Goal: Navigation & Orientation: Find specific page/section

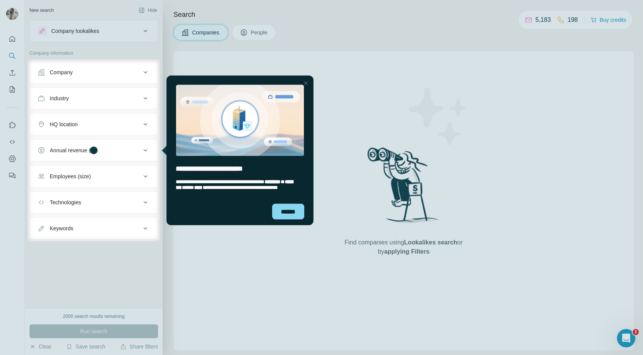
click at [447, 37] on div at bounding box center [321, 29] width 643 height 59
click at [294, 213] on div "******" at bounding box center [288, 212] width 32 height 16
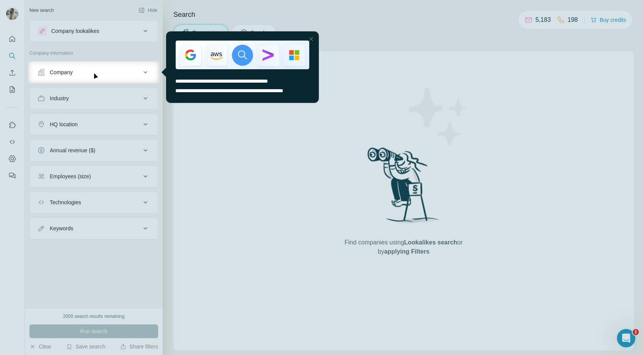
click at [327, 29] on div at bounding box center [321, 30] width 643 height 61
click at [310, 41] on div at bounding box center [311, 38] width 9 height 9
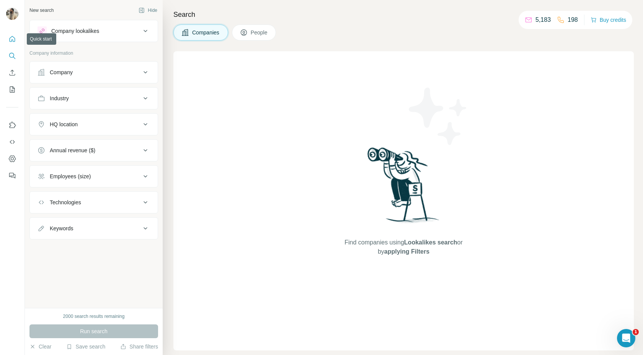
click at [10, 42] on icon "Quick start" at bounding box center [12, 39] width 8 height 8
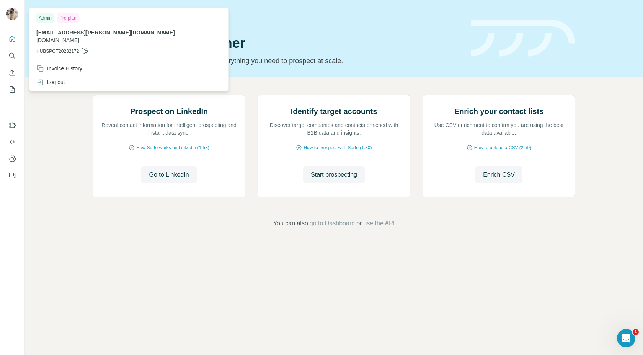
click at [12, 14] on img at bounding box center [12, 14] width 12 height 12
click at [59, 39] on div "[EMAIL_ADDRESS][PERSON_NAME][DOMAIN_NAME] . [DOMAIN_NAME] HUBSPOT20232172" at bounding box center [128, 42] width 185 height 26
click at [13, 160] on icon "Dashboard" at bounding box center [12, 159] width 8 height 8
